Goal: Check status: Check status

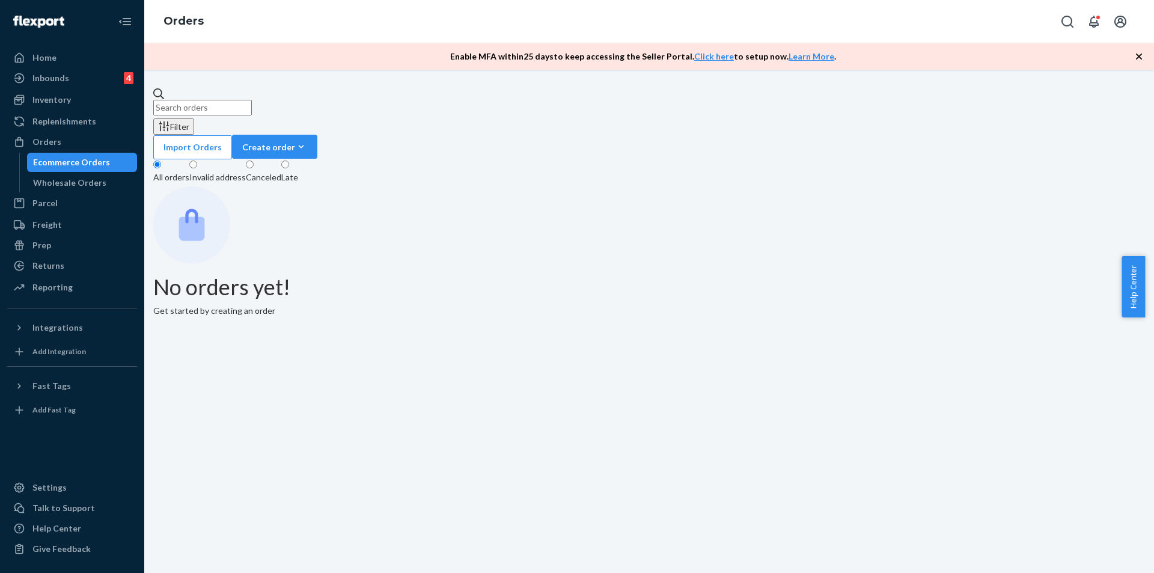
click at [281, 171] on div "Canceled" at bounding box center [263, 177] width 35 height 12
click at [254, 160] on input "Canceled" at bounding box center [250, 164] width 8 height 8
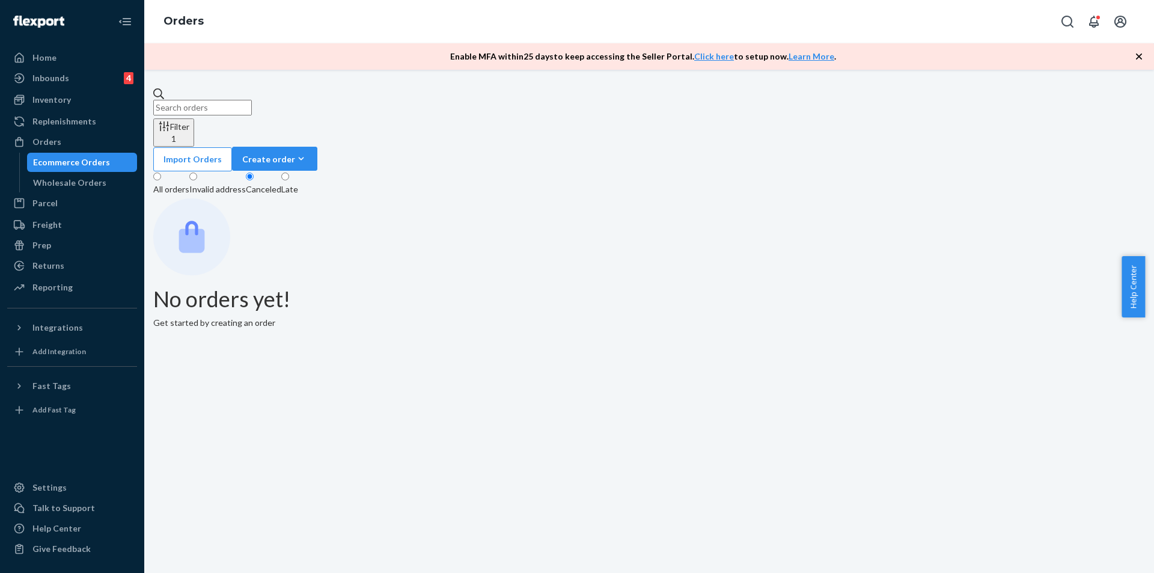
click at [245, 183] on div "Invalid address" at bounding box center [217, 189] width 56 height 12
click at [197, 172] on input "Invalid address" at bounding box center [193, 176] width 8 height 8
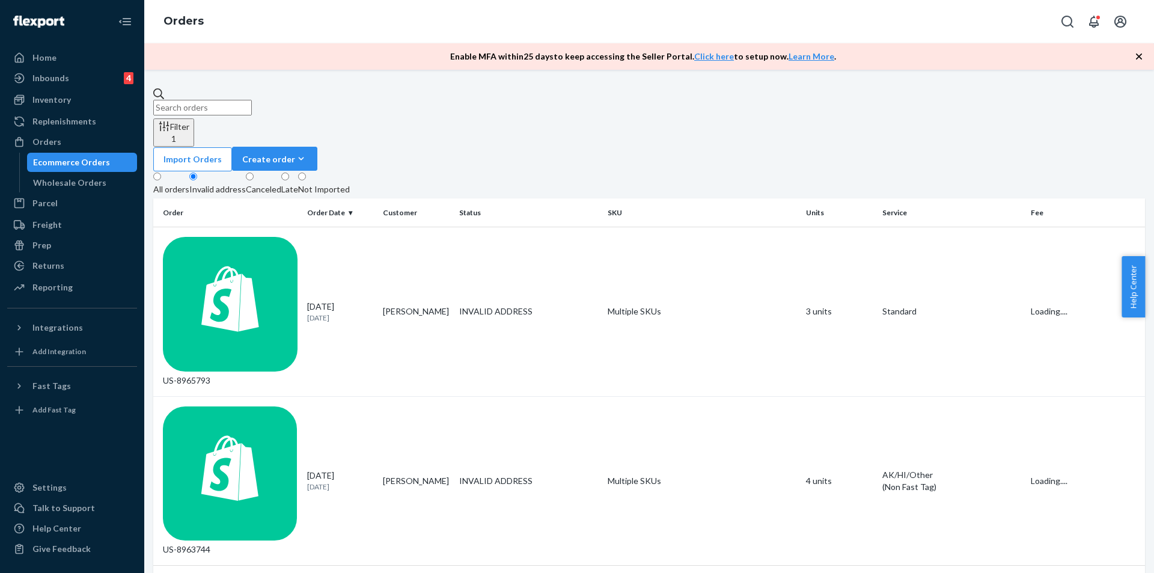
click at [311, 389] on div "Filter 1 Import Orders Create order Ecommerce order Removal order All orders In…" at bounding box center [649, 321] width 1010 height 503
click at [273, 237] on div "US-8965793" at bounding box center [230, 312] width 135 height 150
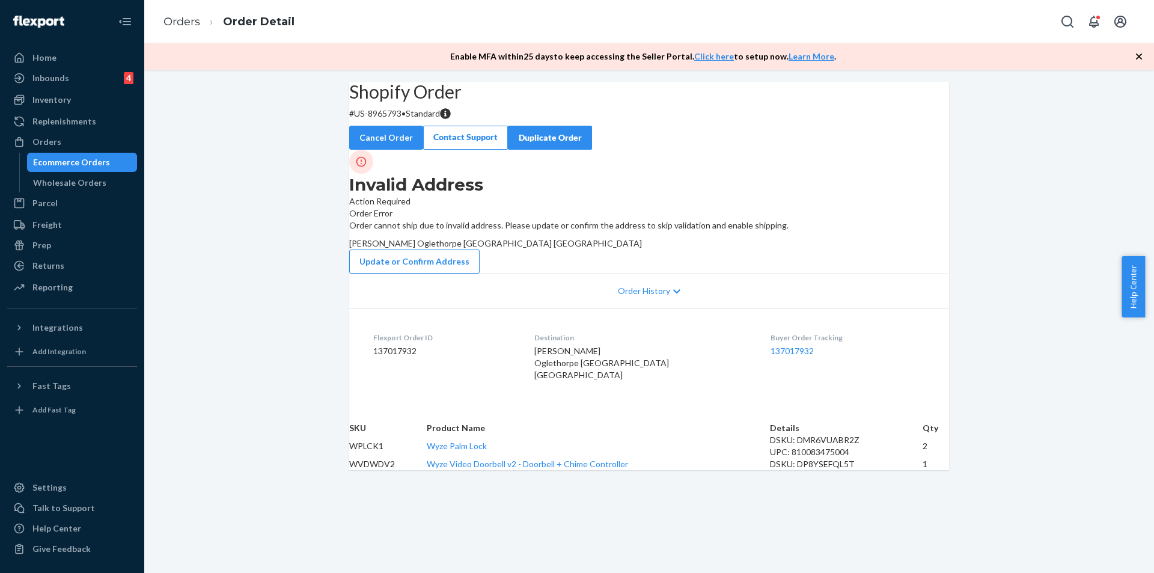
click at [401, 120] on p "# US-8965793 • Standard" at bounding box center [649, 114] width 600 height 12
copy p "8965793"
click at [410, 120] on p "# US-8965793 • Standard" at bounding box center [649, 114] width 600 height 12
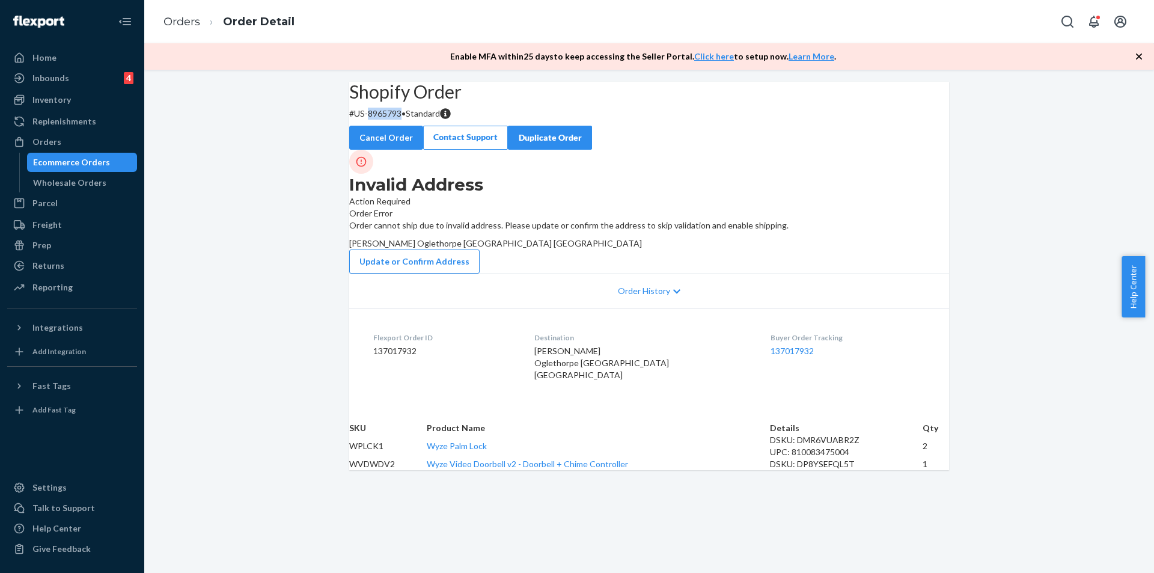
copy p "8965793"
click at [249, 294] on div "Shopify Order # US-8965793 • Standard Cancel Order Contact Support Duplicate Or…" at bounding box center [649, 276] width 1010 height 388
click at [278, 251] on div "Shopify Order # US-8965793 • Standard Cancel Order Contact Support Duplicate Or…" at bounding box center [649, 276] width 1010 height 388
click at [99, 179] on div "Wholesale Orders" at bounding box center [69, 183] width 73 height 12
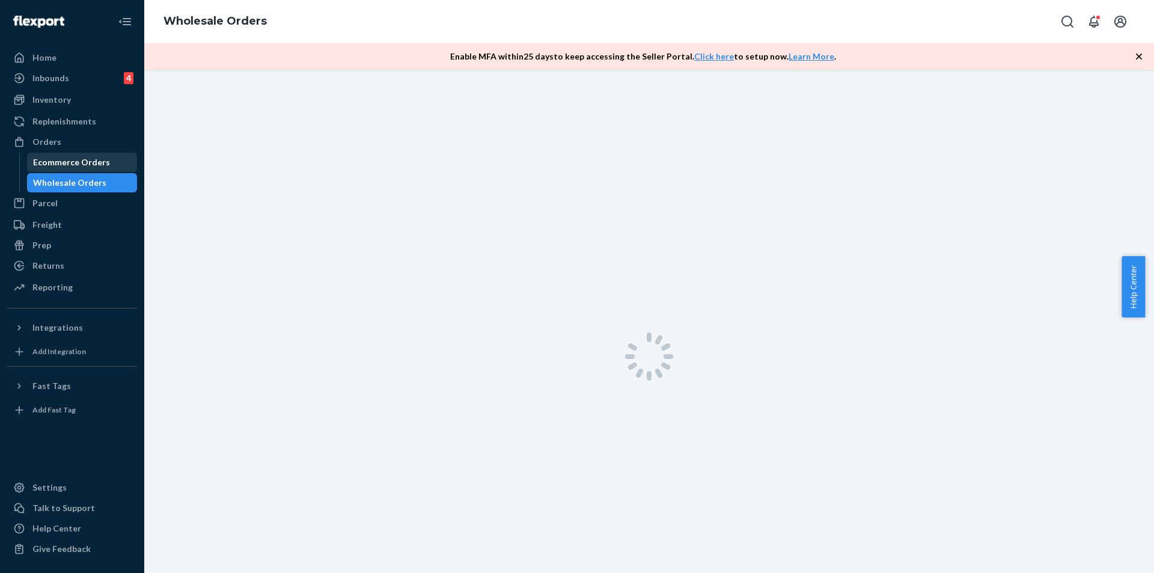
click at [101, 161] on div "Ecommerce Orders" at bounding box center [71, 162] width 77 height 12
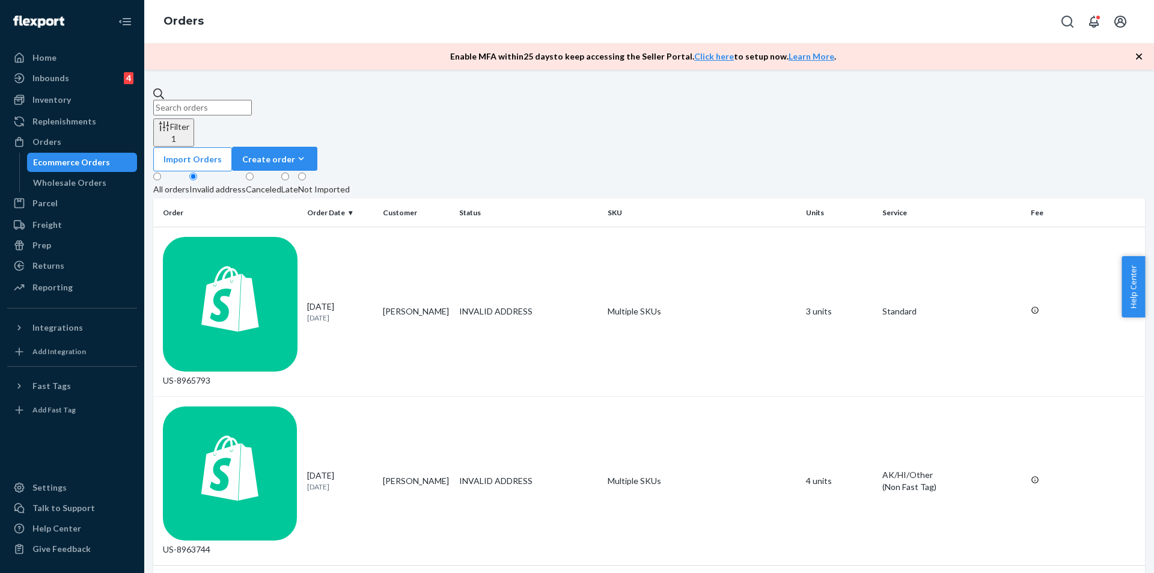
click at [401, 445] on div "Filter 1 Import Orders Create order Ecommerce order Removal order All orders In…" at bounding box center [649, 321] width 1010 height 503
